Goal: Information Seeking & Learning: Learn about a topic

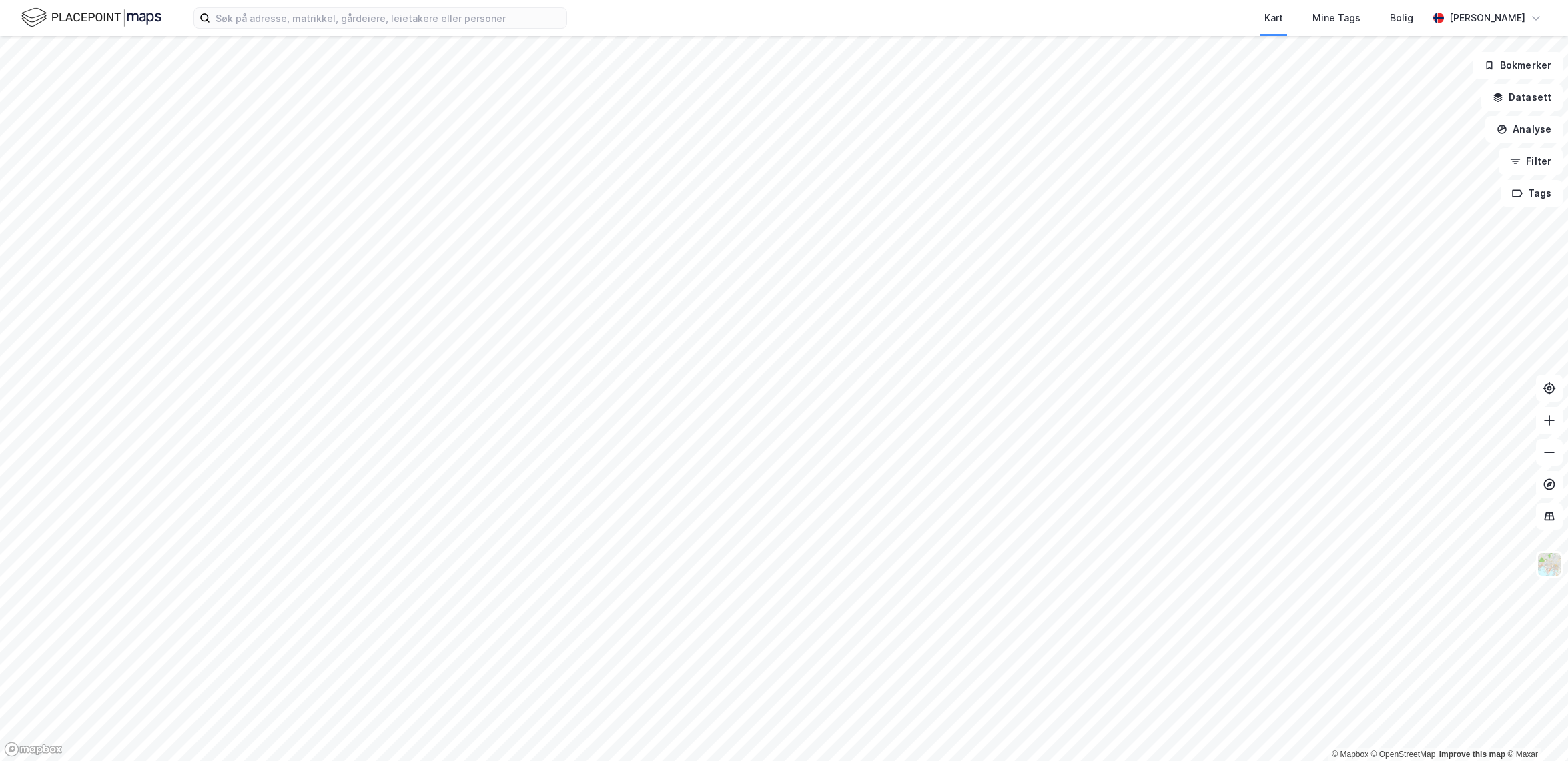
click at [730, 19] on div "Kart Mine Tags Bolig [PERSON_NAME] © Mapbox © OpenStreetMap Improve this map © …" at bounding box center [784, 380] width 1568 height 761
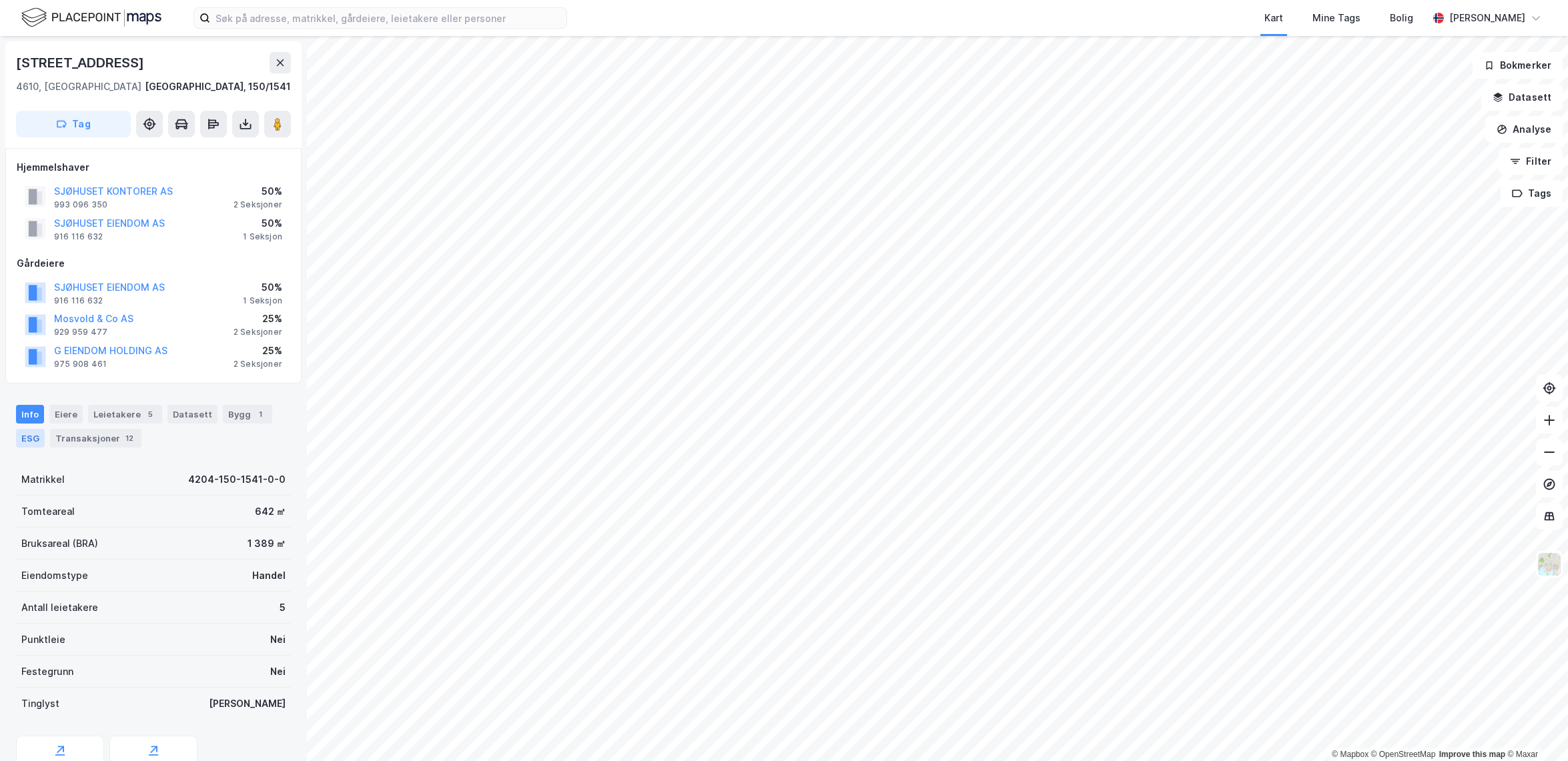
click at [24, 436] on div "ESG" at bounding box center [30, 438] width 29 height 19
